Goal: Learn about a topic: Learn about a topic

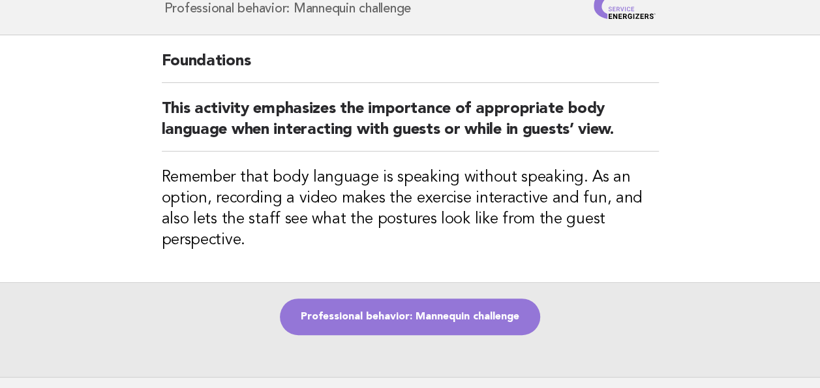
scroll to position [63, 0]
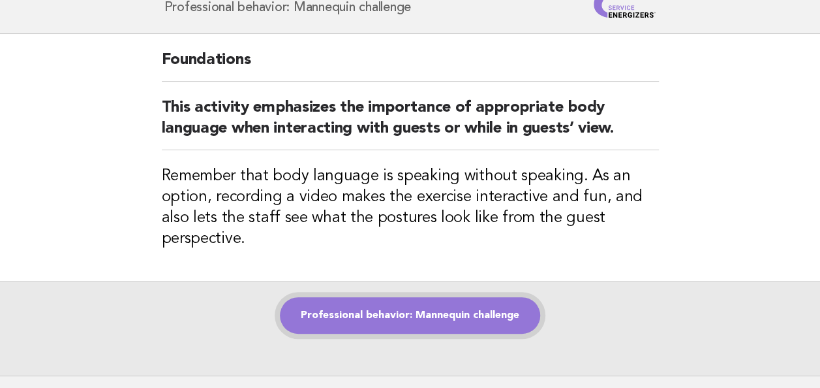
click at [438, 311] on link "Professional behavior: Mannequin challenge" at bounding box center [410, 315] width 260 height 37
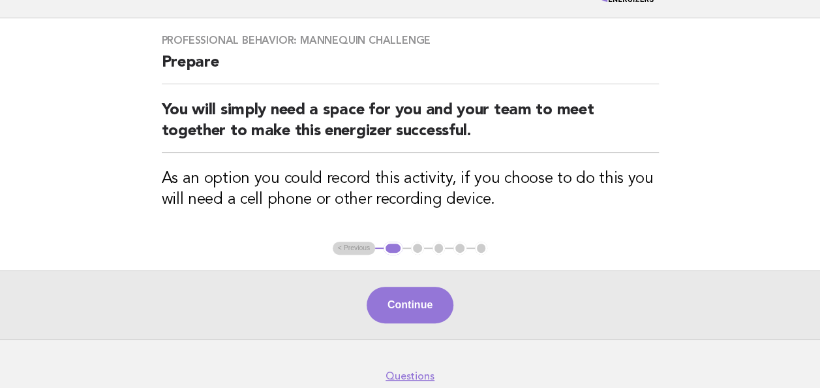
scroll to position [80, 0]
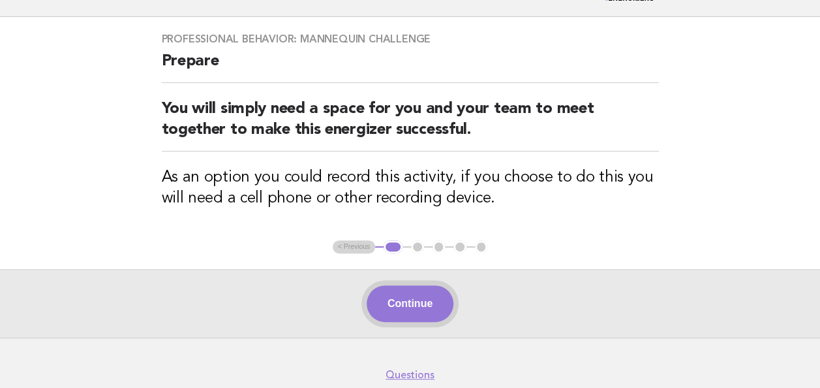
click at [403, 290] on button "Continue" at bounding box center [410, 303] width 87 height 37
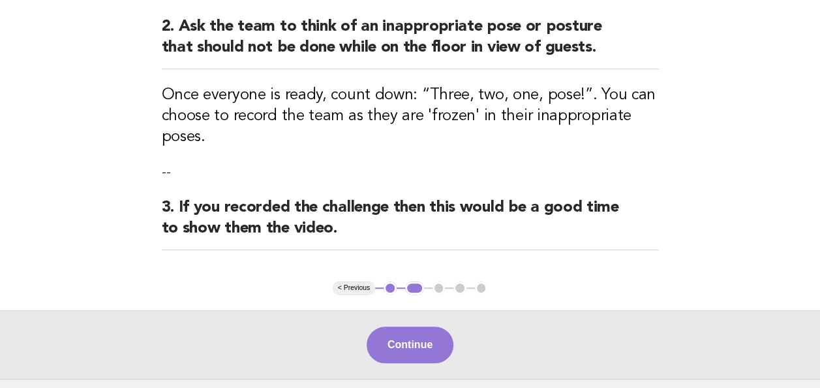
scroll to position [350, 0]
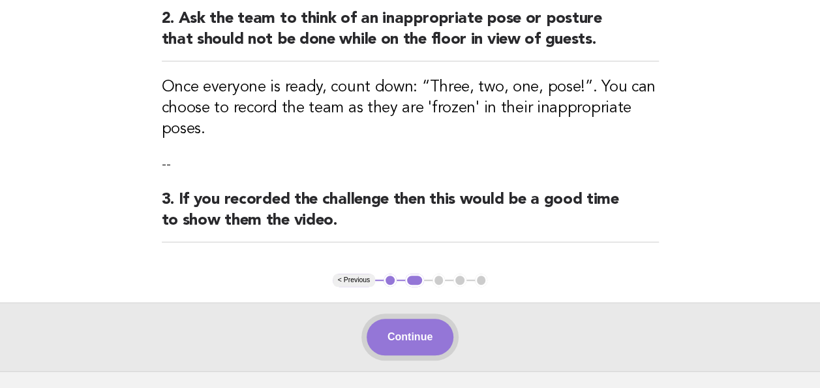
click at [403, 325] on button "Continue" at bounding box center [410, 336] width 87 height 37
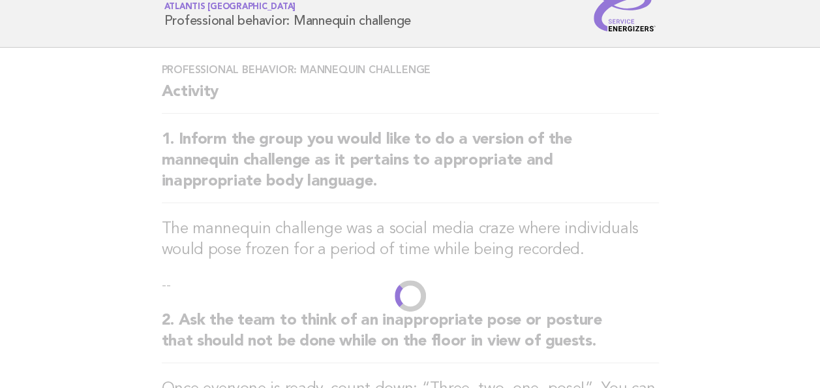
scroll to position [0, 0]
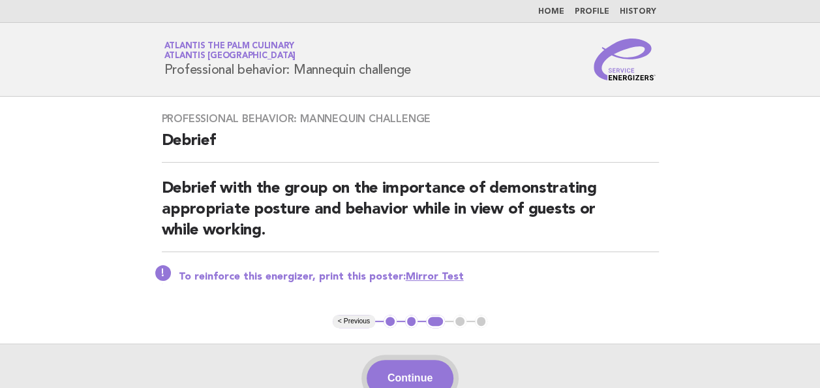
click at [406, 369] on button "Continue" at bounding box center [410, 378] width 87 height 37
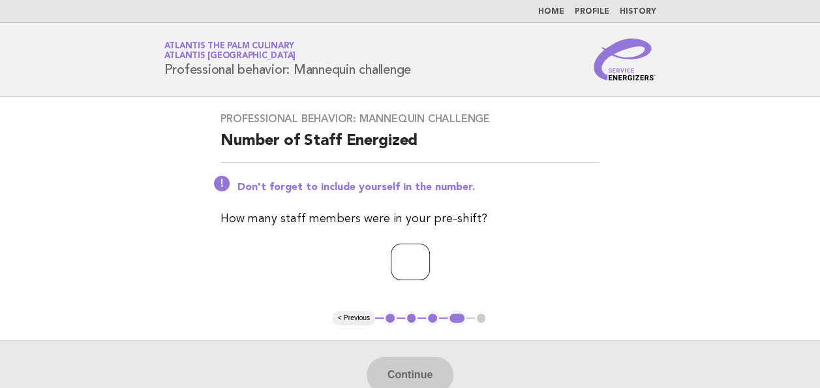
click at [407, 260] on input "number" at bounding box center [410, 261] width 39 height 37
type input "**"
click at [407, 371] on button "Continue" at bounding box center [410, 374] width 87 height 37
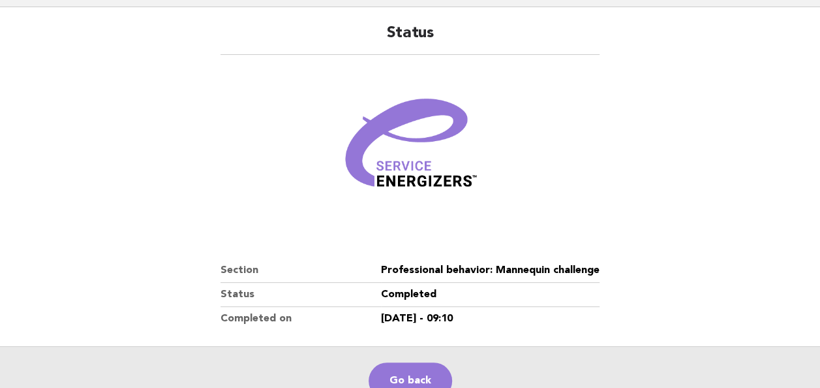
scroll to position [92, 0]
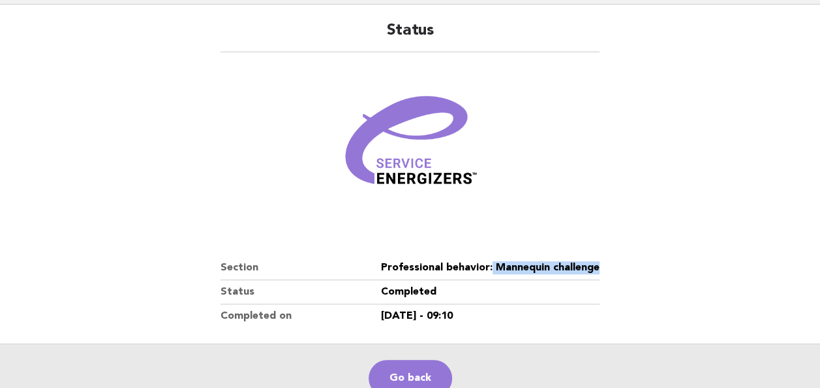
drag, startPoint x: 495, startPoint y: 266, endPoint x: 617, endPoint y: 271, distance: 122.8
click at [615, 271] on div "Status Section Professional behavior: Mannequin challenge Status Completed Comp…" at bounding box center [410, 174] width 410 height 339
